Goal: Task Accomplishment & Management: Use online tool/utility

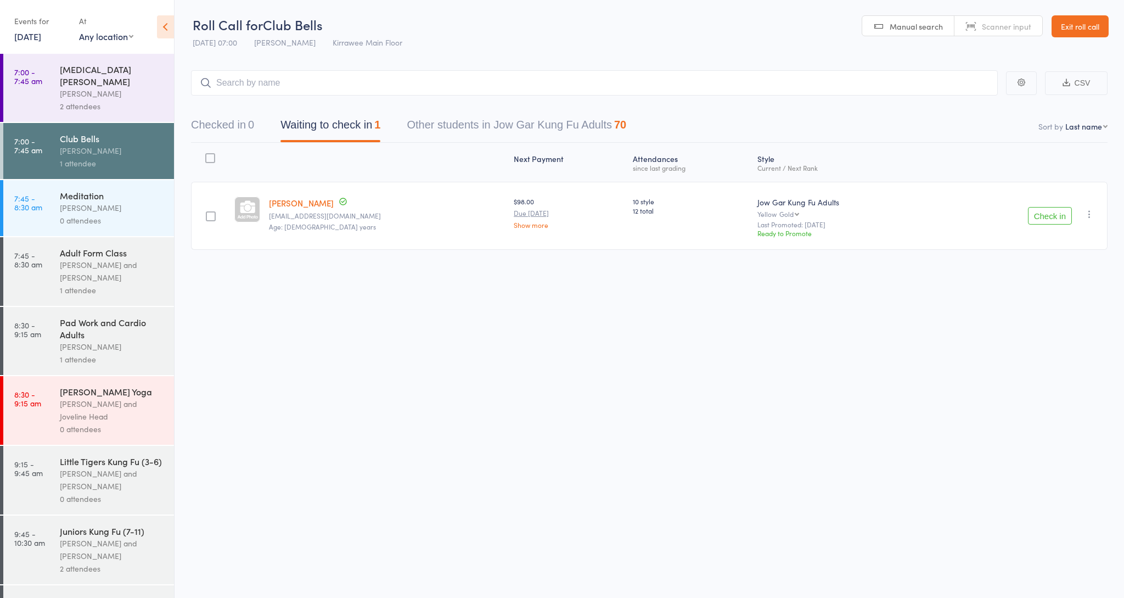
click at [41, 37] on link "[DATE]" at bounding box center [27, 36] width 27 height 12
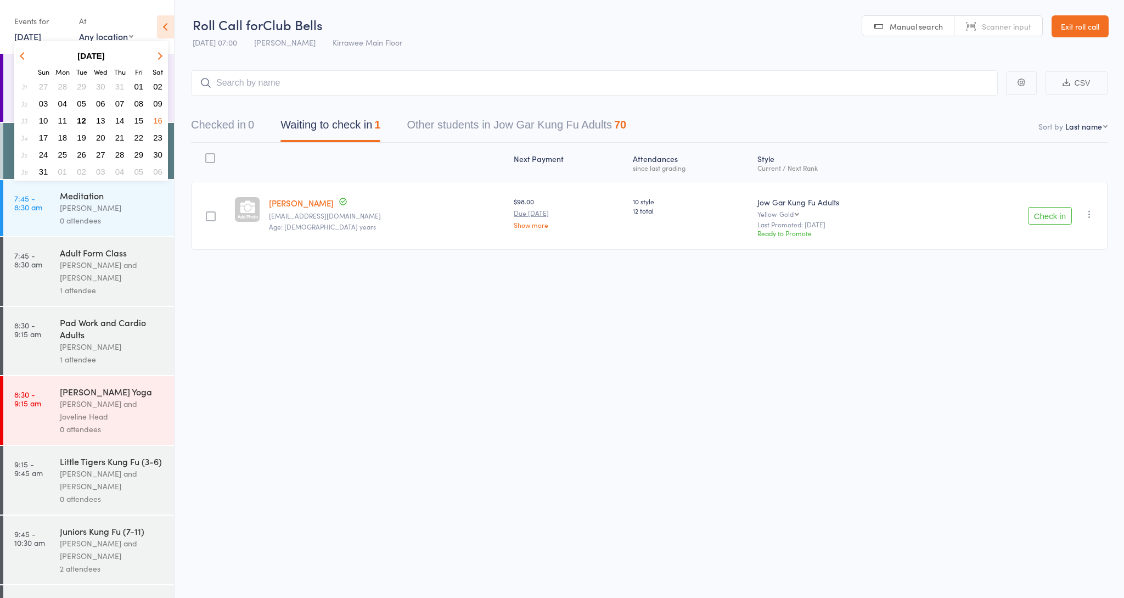
click at [83, 118] on span "12" at bounding box center [81, 120] width 9 height 9
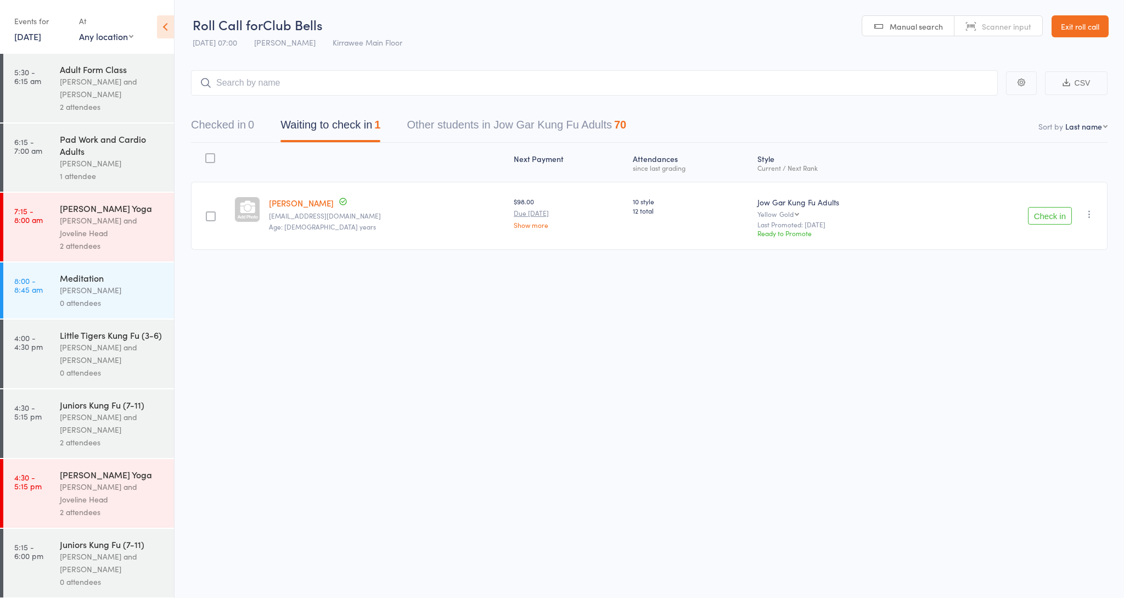
click at [88, 83] on div "[PERSON_NAME] and [PERSON_NAME]" at bounding box center [112, 87] width 105 height 25
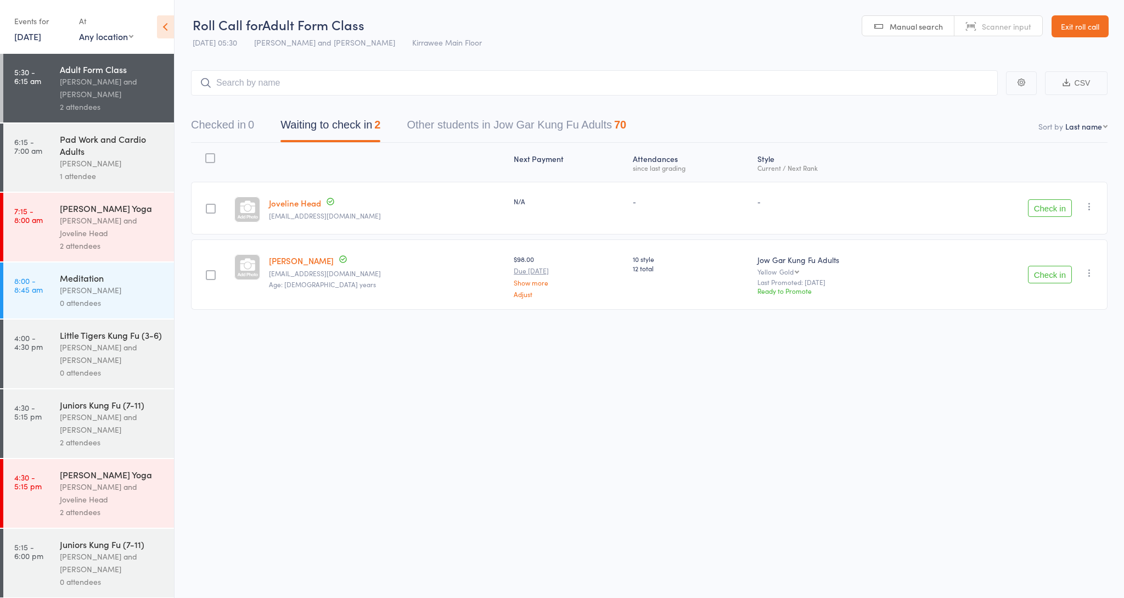
click at [1089, 207] on icon "button" at bounding box center [1089, 206] width 11 height 11
click at [1046, 302] on li "Remove" at bounding box center [1050, 301] width 91 height 15
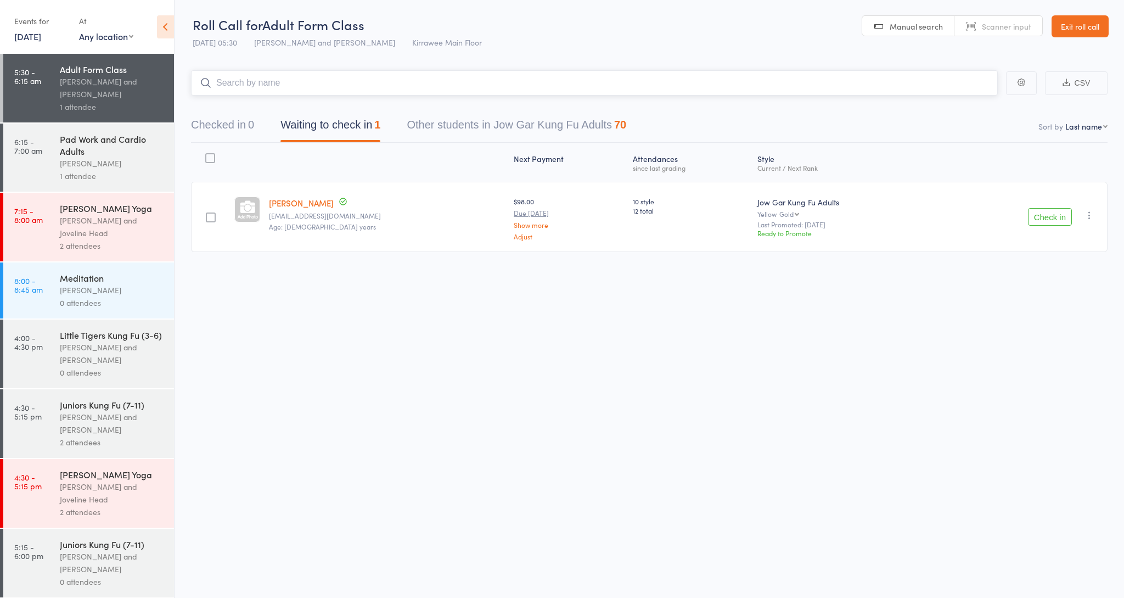
click at [295, 84] on input "search" at bounding box center [594, 82] width 807 height 25
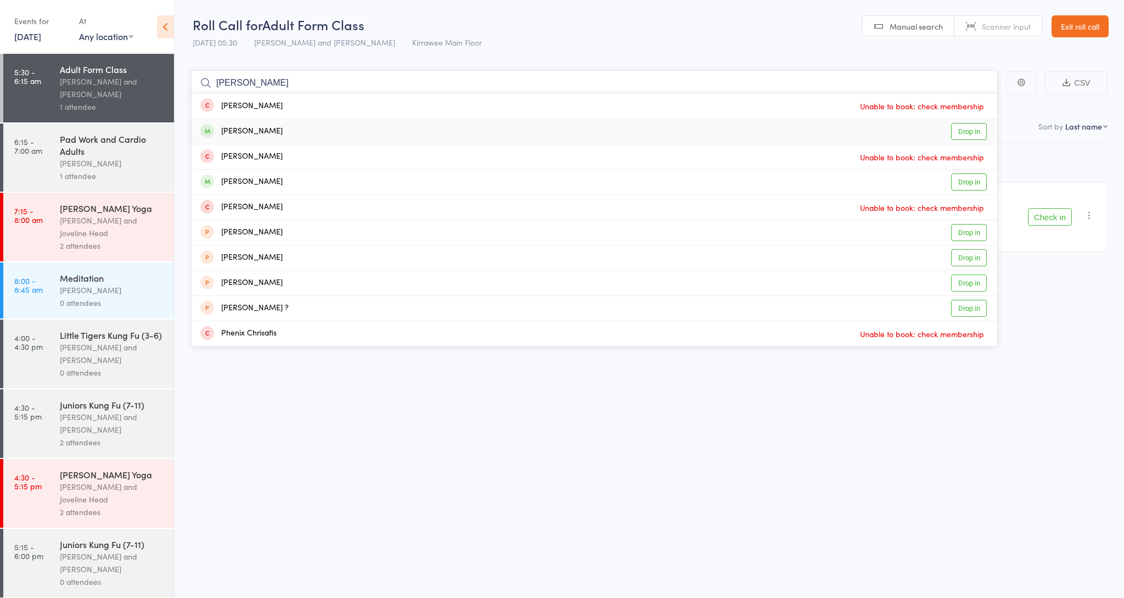
type input "[PERSON_NAME]"
click at [264, 126] on div "[PERSON_NAME]" at bounding box center [241, 131] width 82 height 13
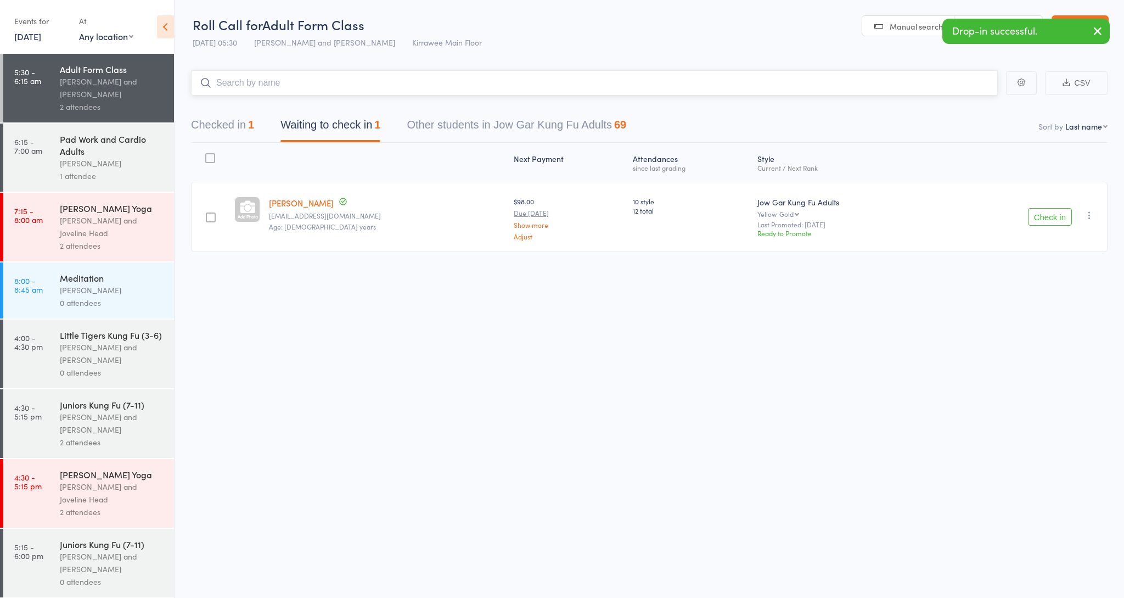
click at [262, 83] on input "search" at bounding box center [594, 82] width 807 height 25
click at [98, 163] on div "[PERSON_NAME]" at bounding box center [112, 163] width 105 height 13
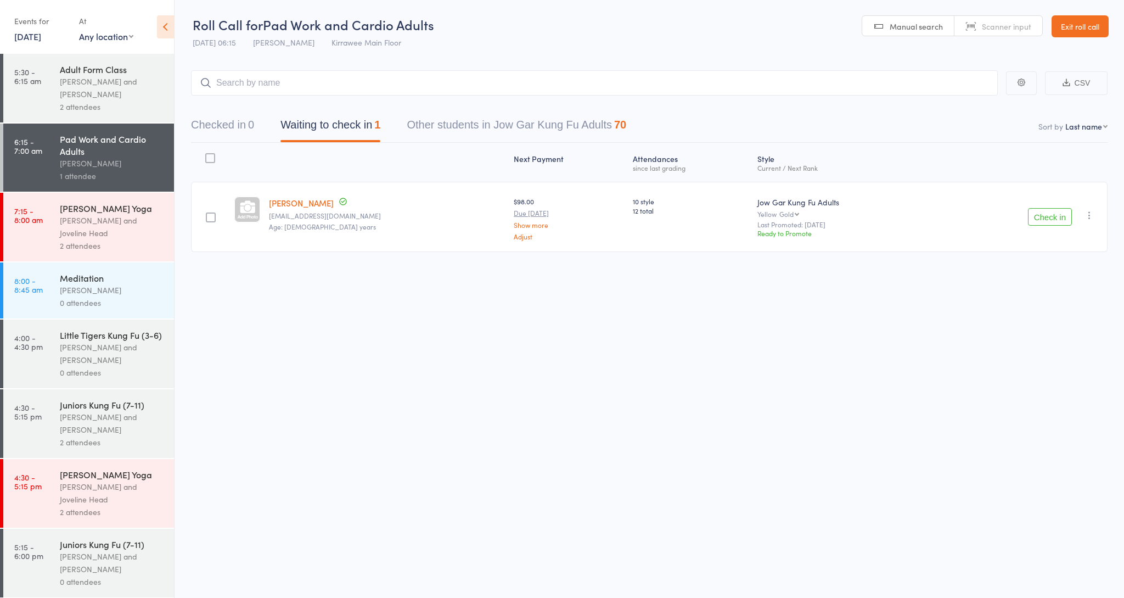
click at [101, 83] on div "[PERSON_NAME] and [PERSON_NAME]" at bounding box center [112, 87] width 105 height 25
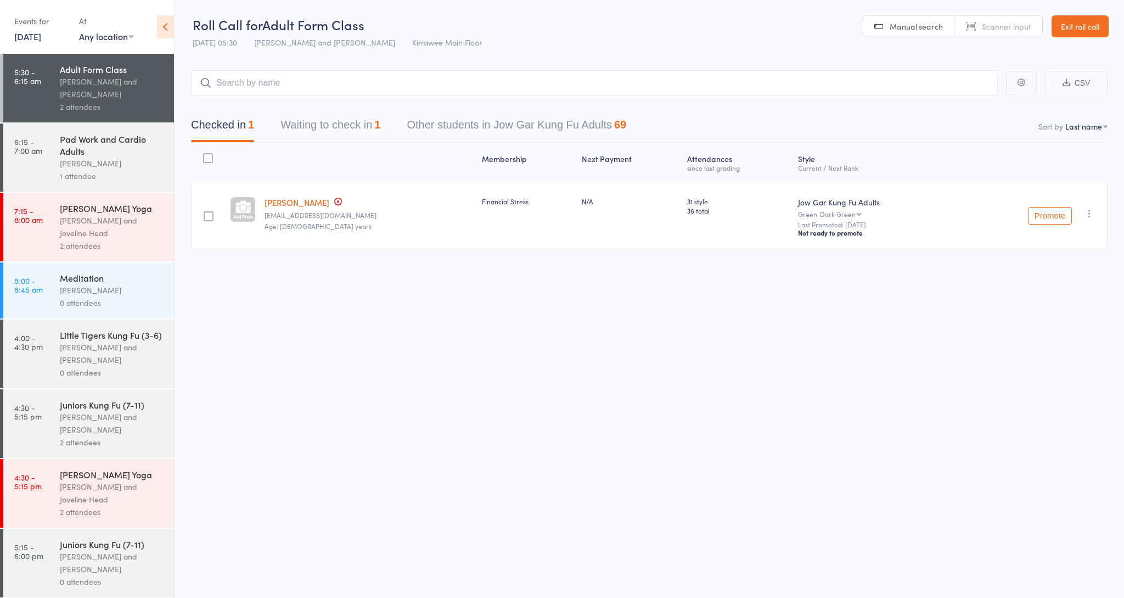
click at [87, 153] on div "Pad Work and Cardio Adults" at bounding box center [112, 145] width 105 height 24
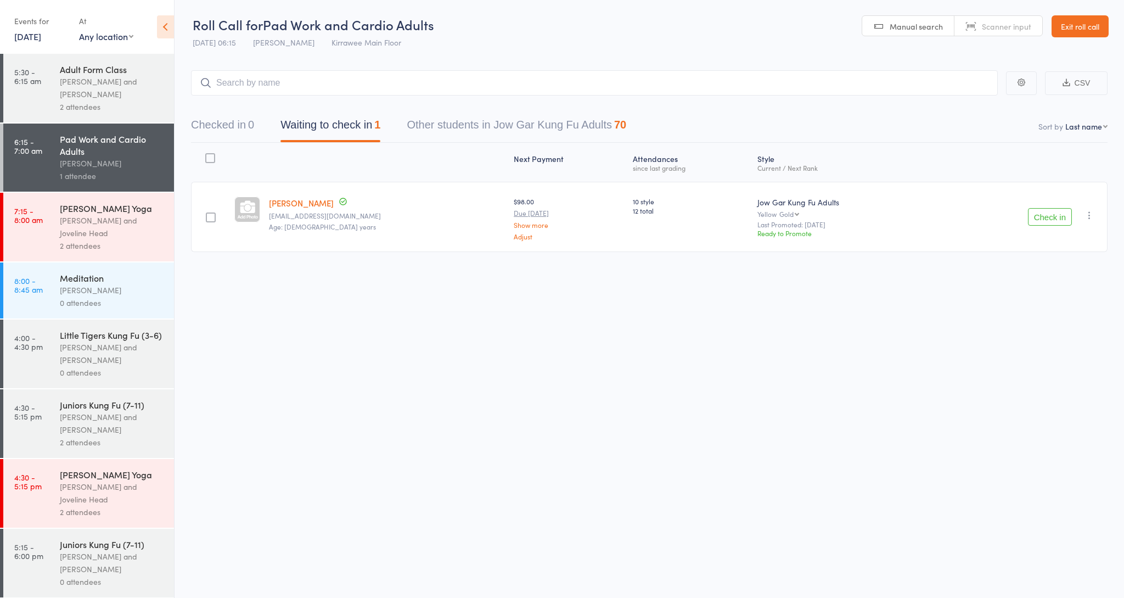
click at [92, 91] on div "[PERSON_NAME] and [PERSON_NAME]" at bounding box center [112, 87] width 105 height 25
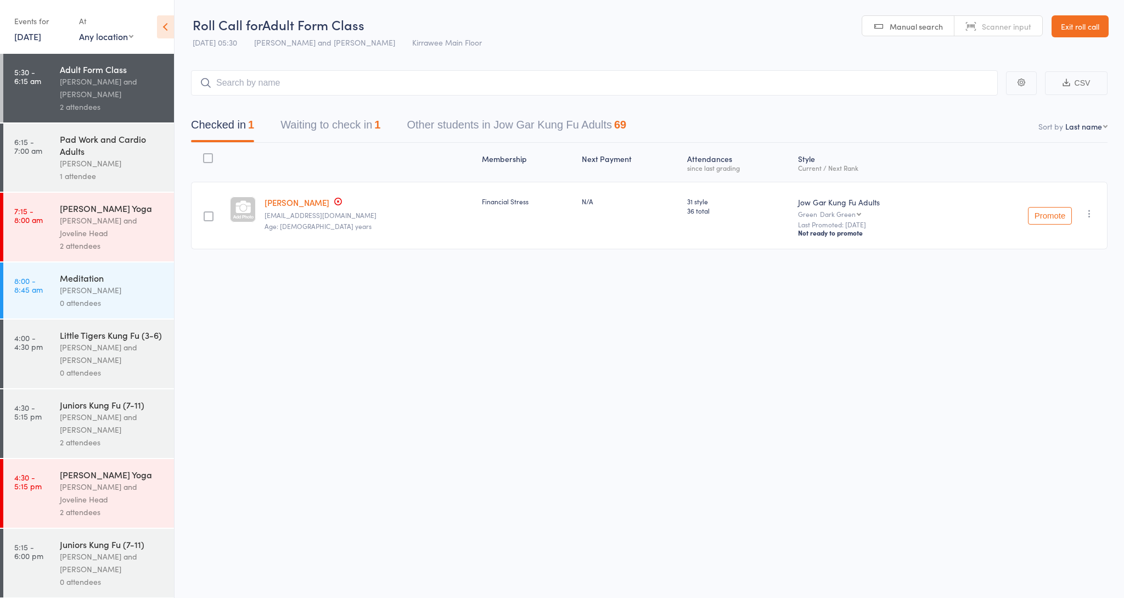
click at [104, 216] on div "[PERSON_NAME] and Joveline Head" at bounding box center [112, 226] width 105 height 25
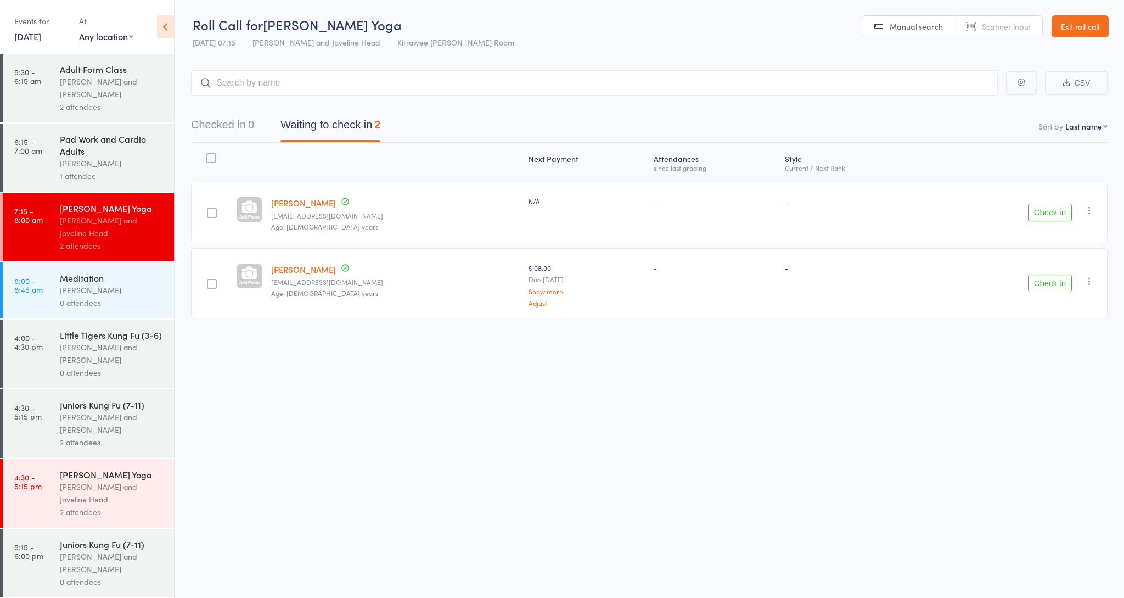
click at [91, 75] on div "[PERSON_NAME] and [PERSON_NAME]" at bounding box center [112, 87] width 105 height 25
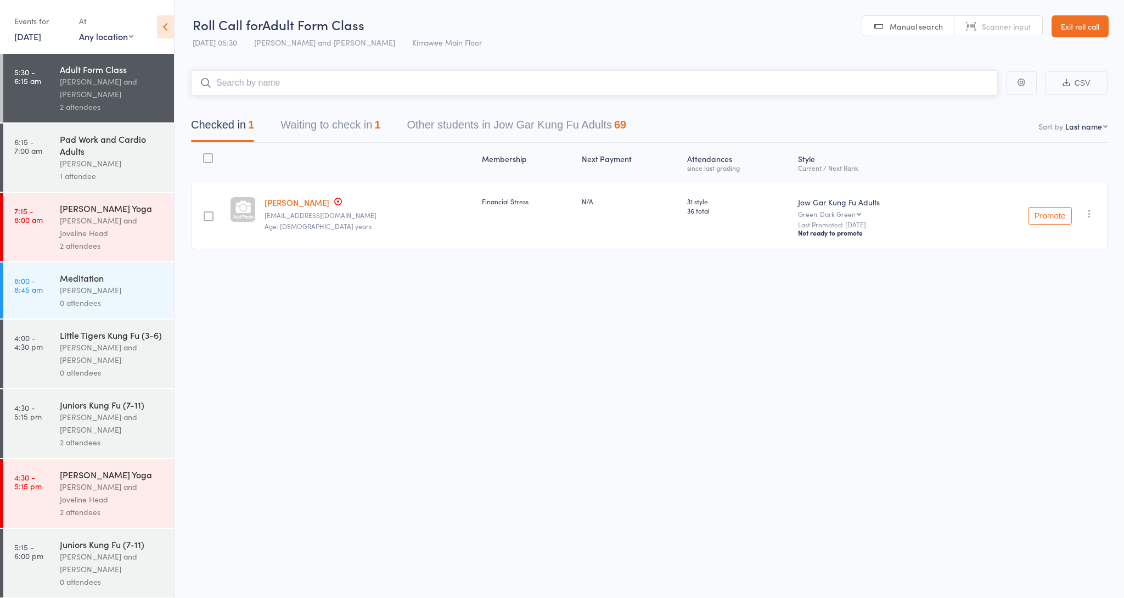
click at [345, 122] on button "Waiting to check in 1" at bounding box center [330, 127] width 100 height 29
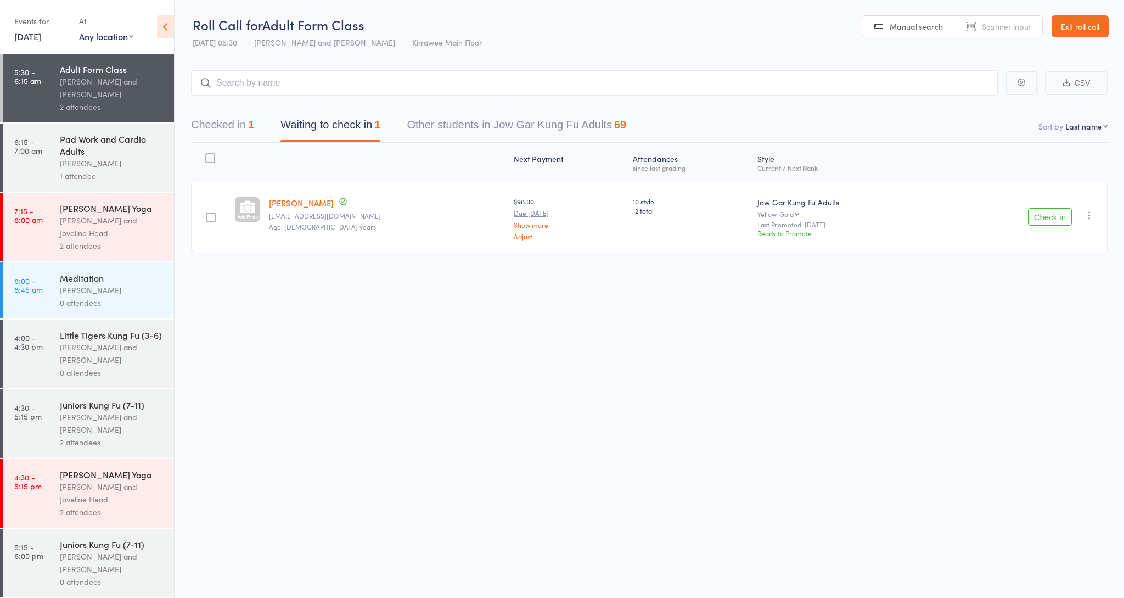
click at [1038, 219] on button "Check in" at bounding box center [1050, 217] width 44 height 18
